Goal: Navigation & Orientation: Find specific page/section

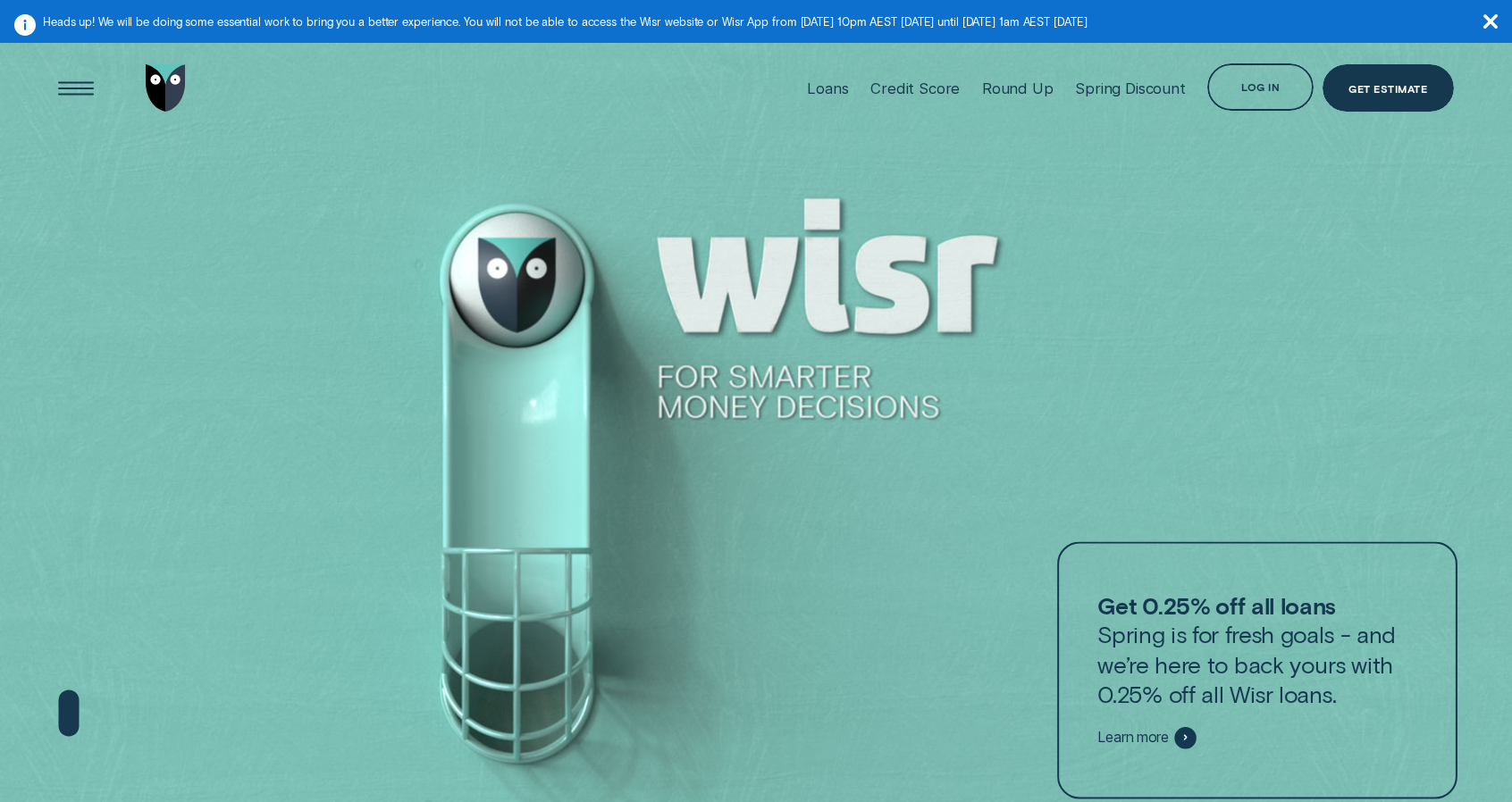
click at [1263, 96] on div "Log in" at bounding box center [1260, 87] width 106 height 47
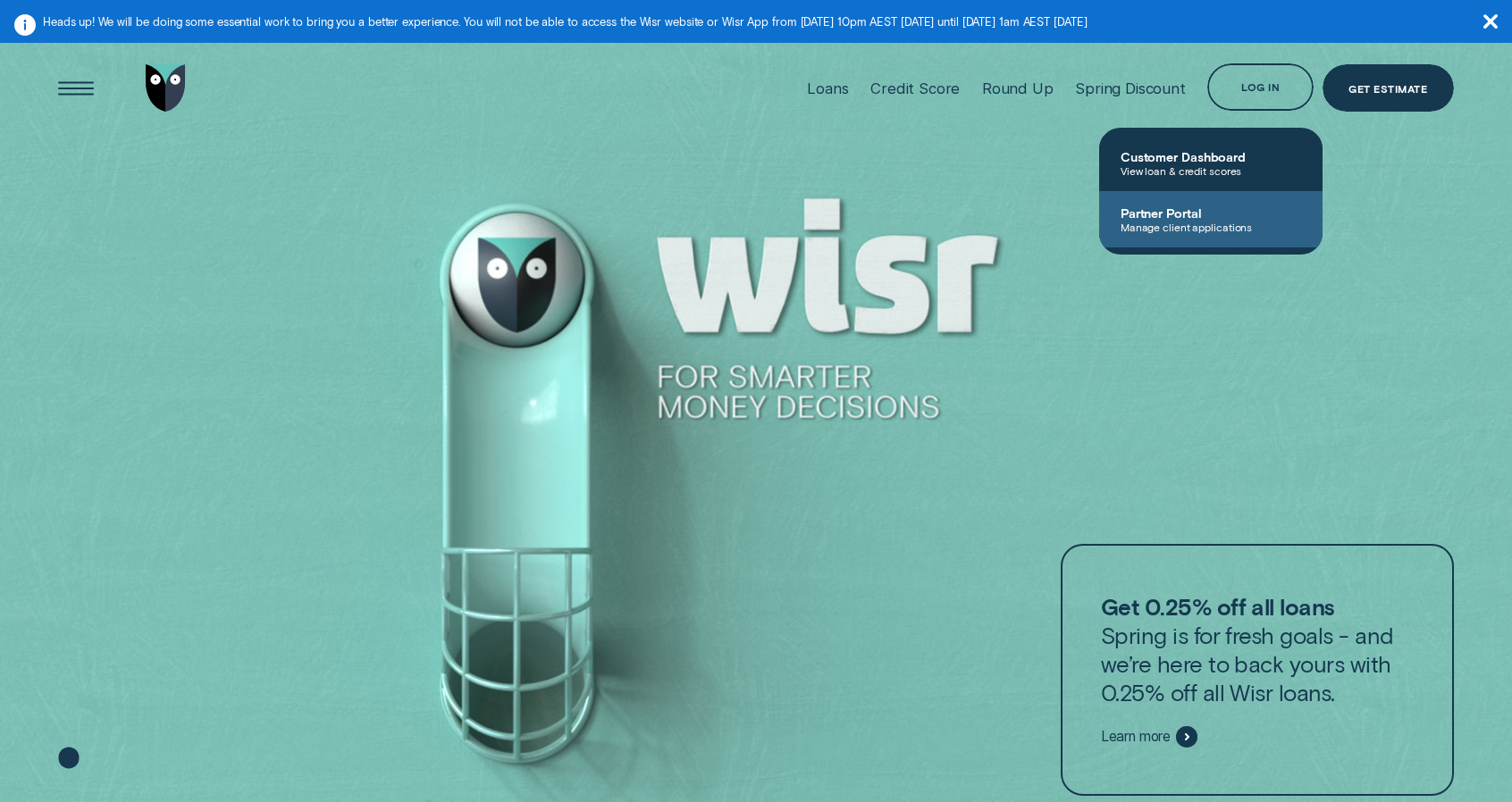
click at [1169, 210] on span "Partner Portal" at bounding box center [1211, 213] width 180 height 15
click at [1113, 223] on link "Partner Portal Manage client applications" at bounding box center [1211, 219] width 224 height 56
